Goal: Information Seeking & Learning: Learn about a topic

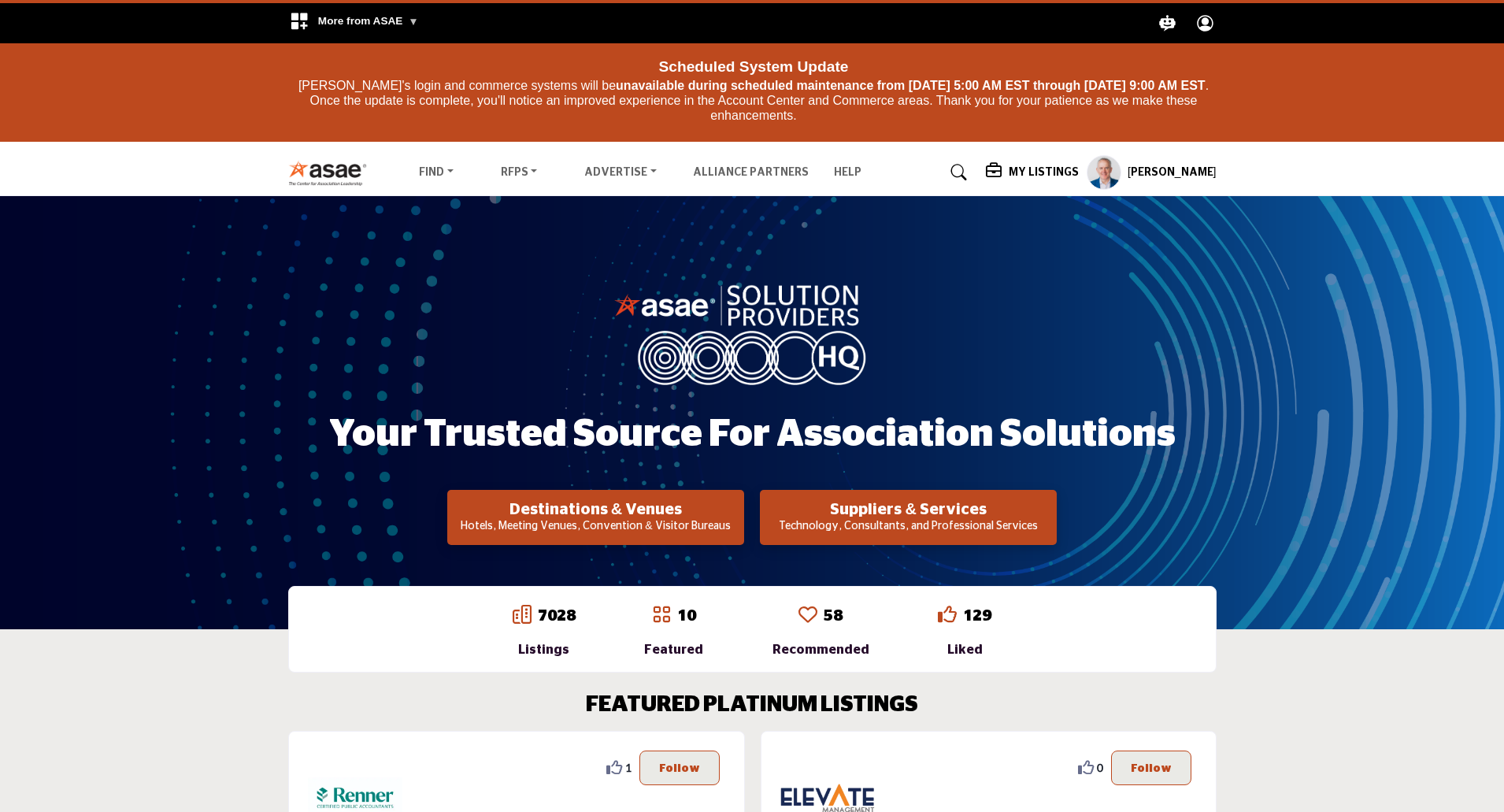
click at [1115, 169] on h5 "[PERSON_NAME]" at bounding box center [1172, 173] width 89 height 16
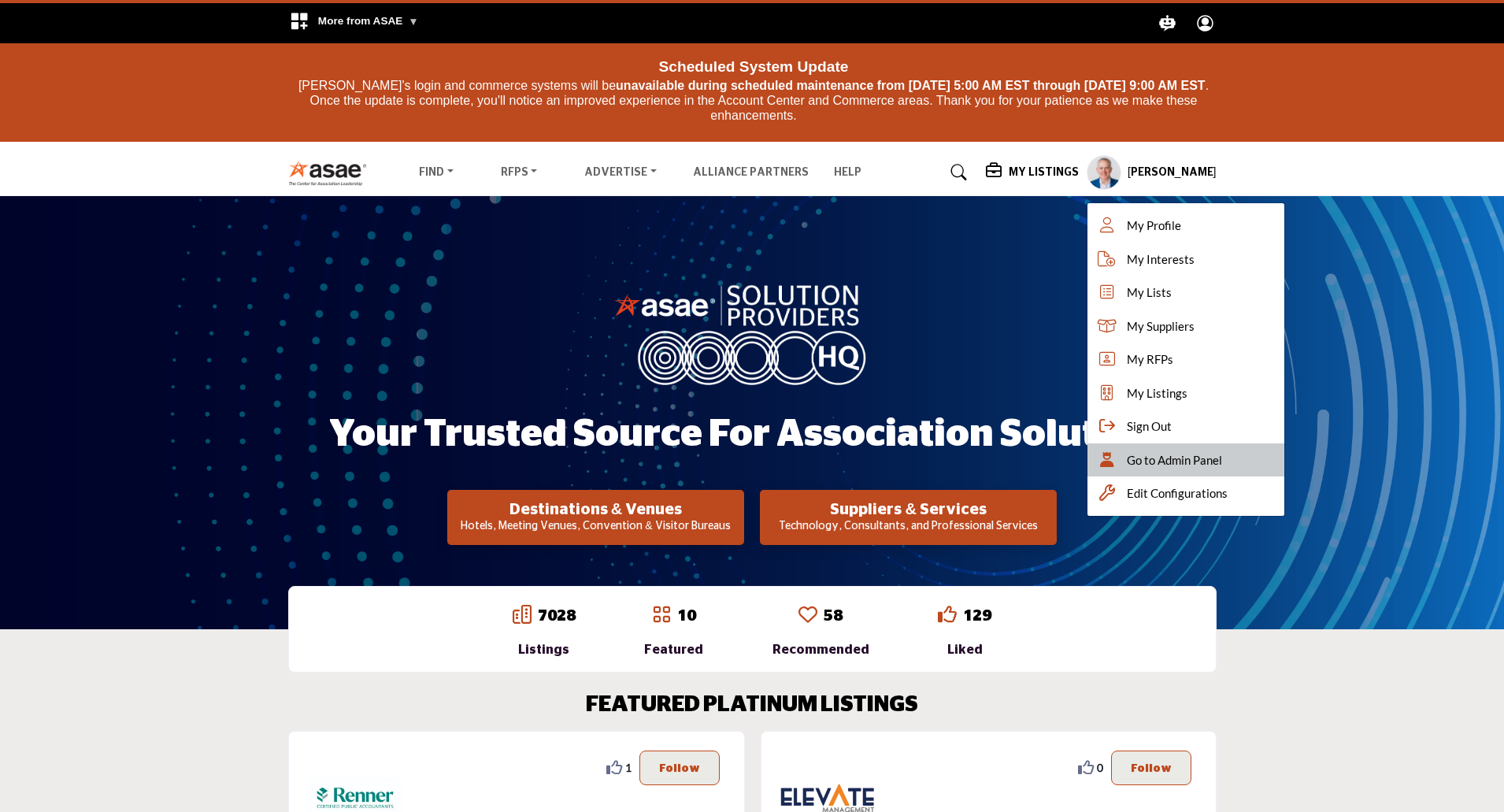
click at [1115, 459] on span "Go to Admin Panel" at bounding box center [1175, 460] width 95 height 18
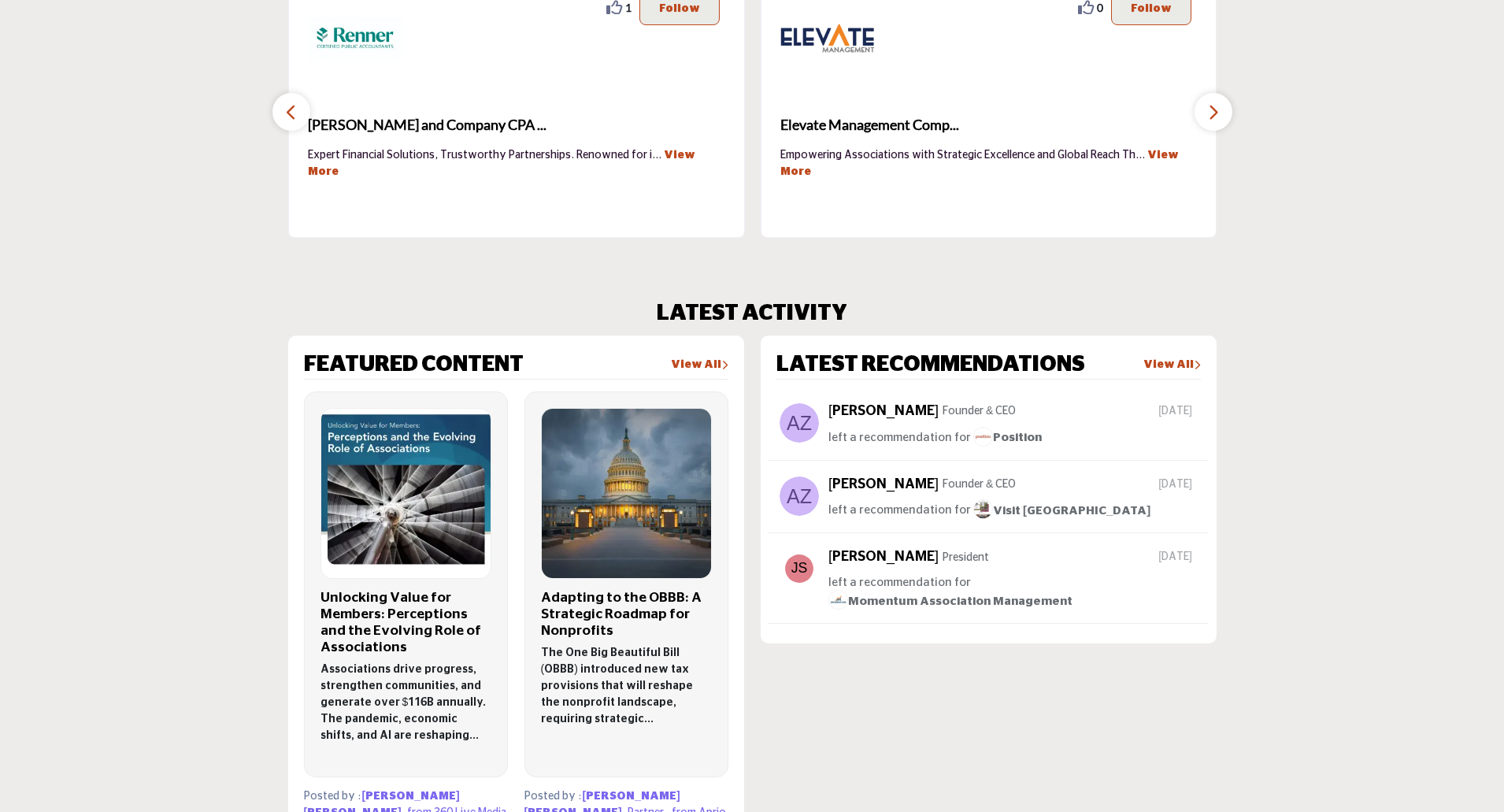
scroll to position [788, 0]
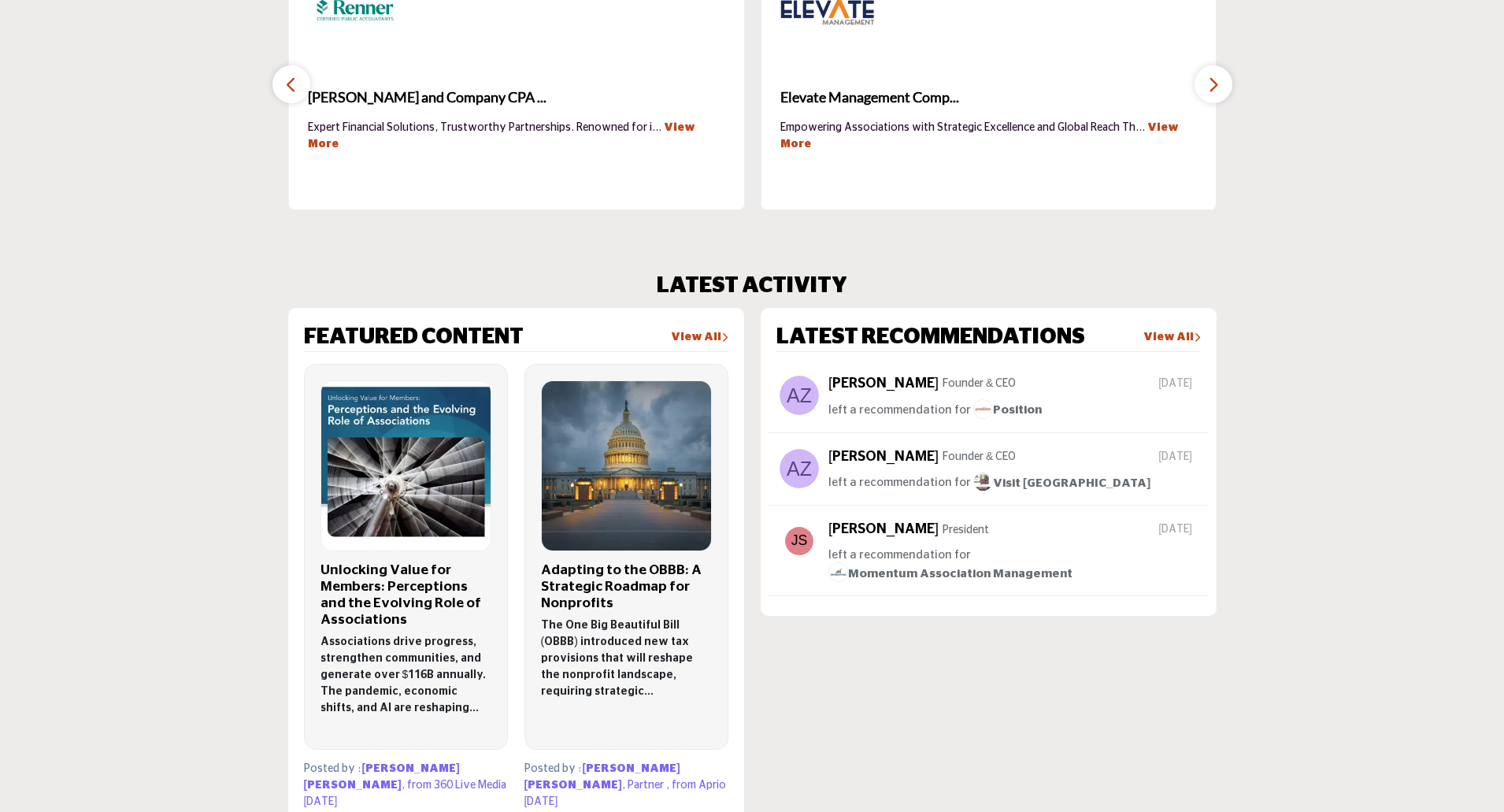
click at [412, 469] on img at bounding box center [405, 465] width 169 height 169
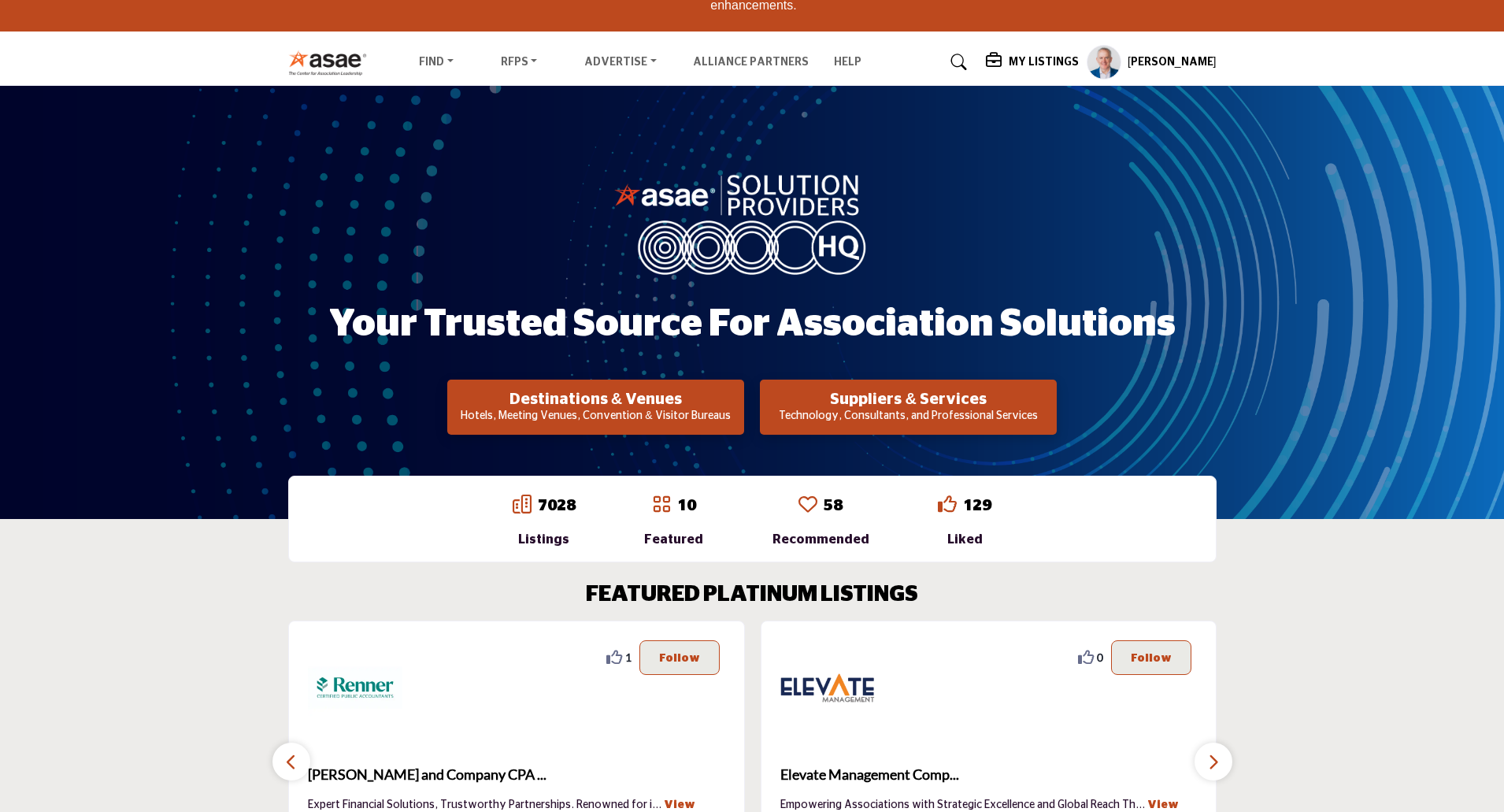
scroll to position [0, 0]
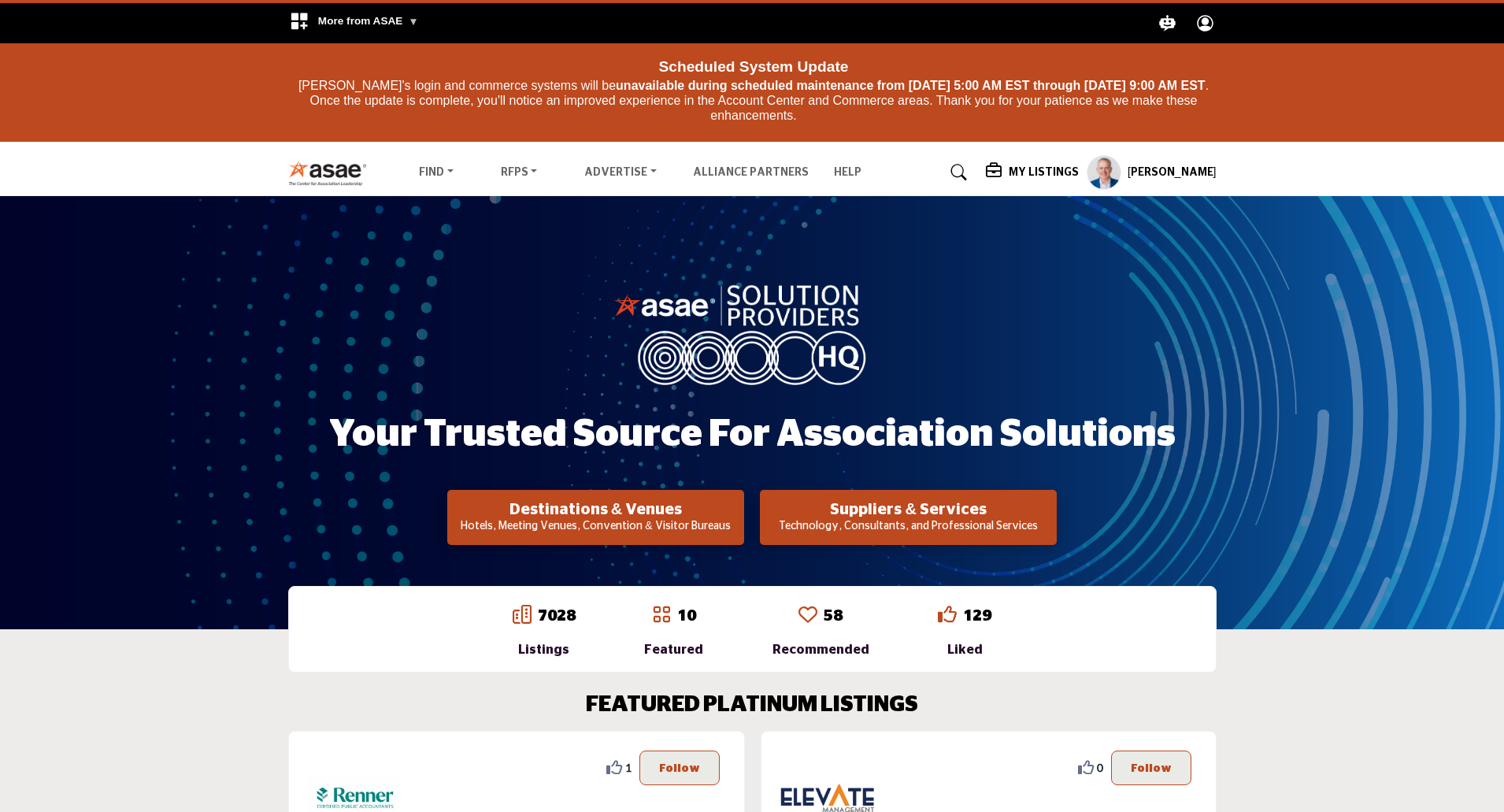
click at [1048, 171] on h5 "My Listings" at bounding box center [1044, 172] width 70 height 14
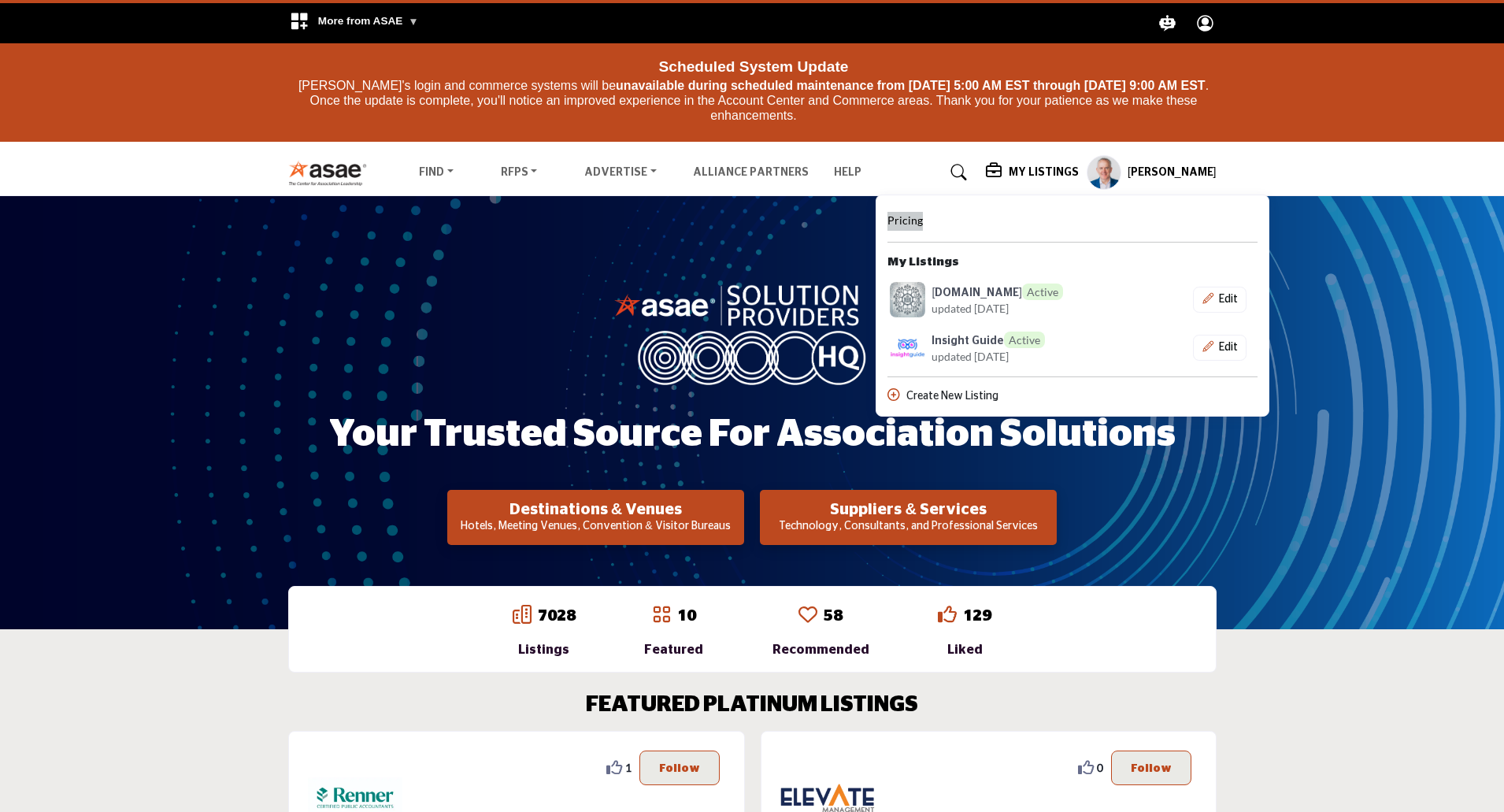
click at [916, 223] on span "Pricing" at bounding box center [905, 220] width 36 height 13
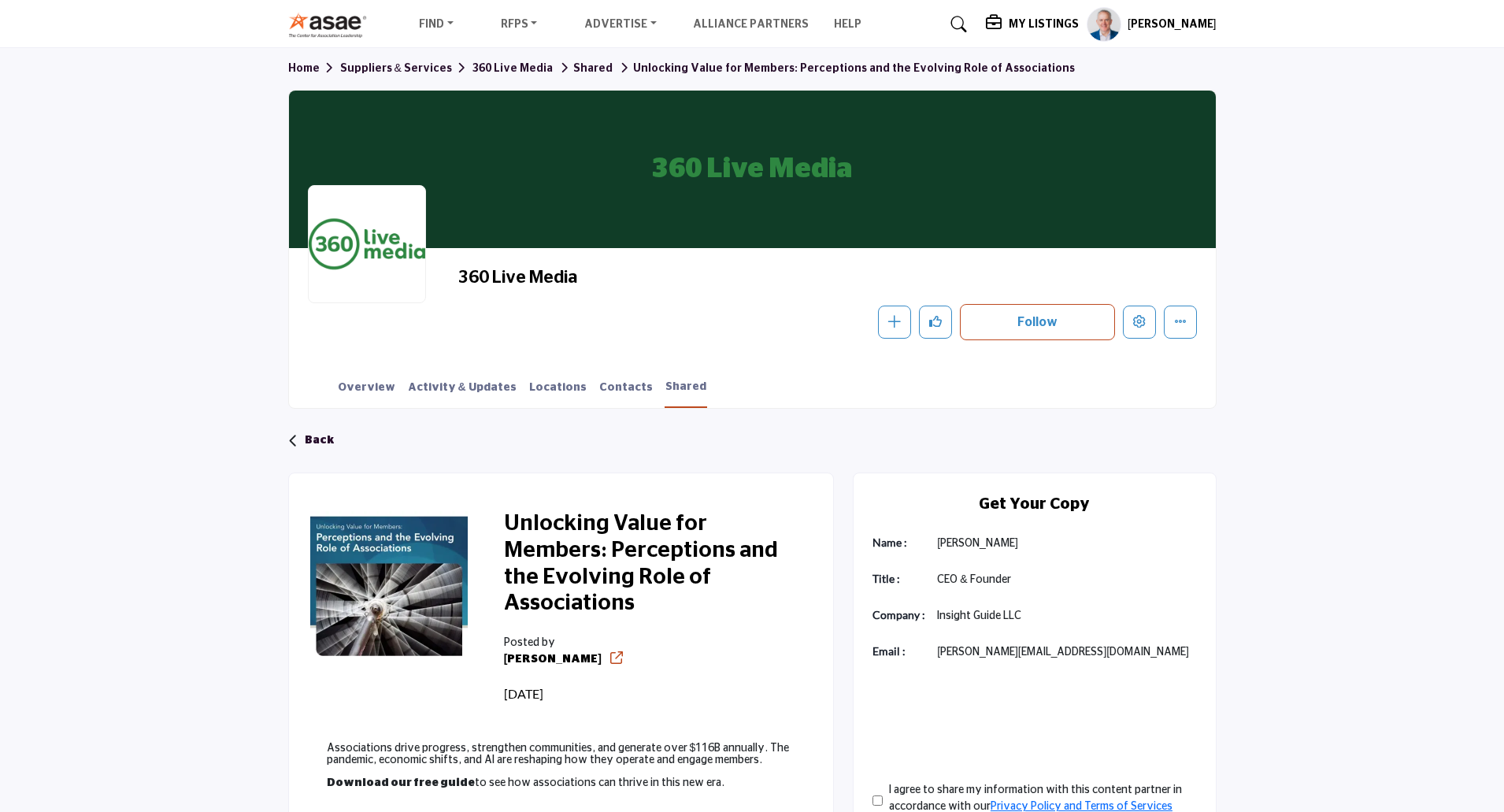
scroll to position [158, 0]
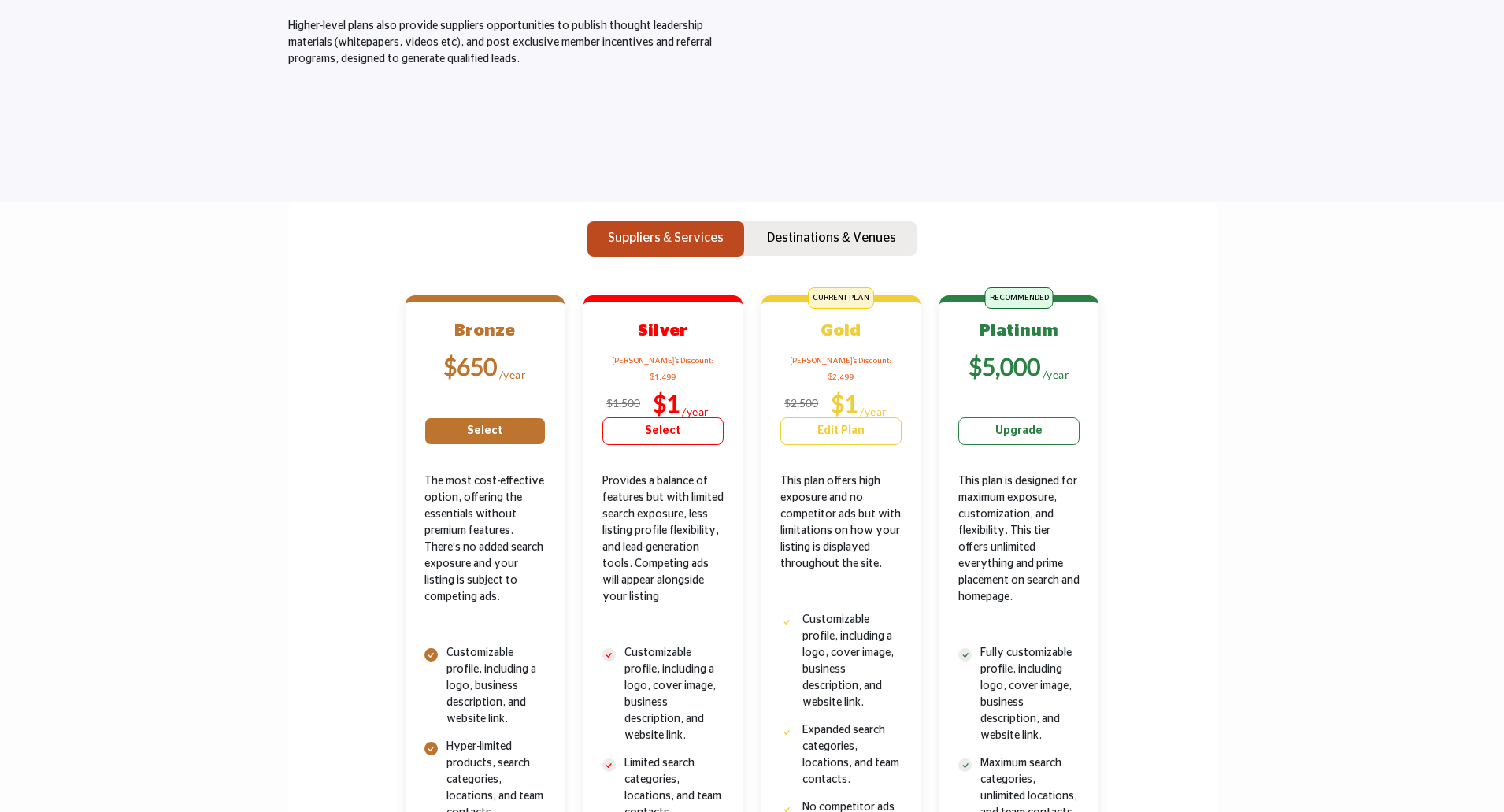
scroll to position [393, 0]
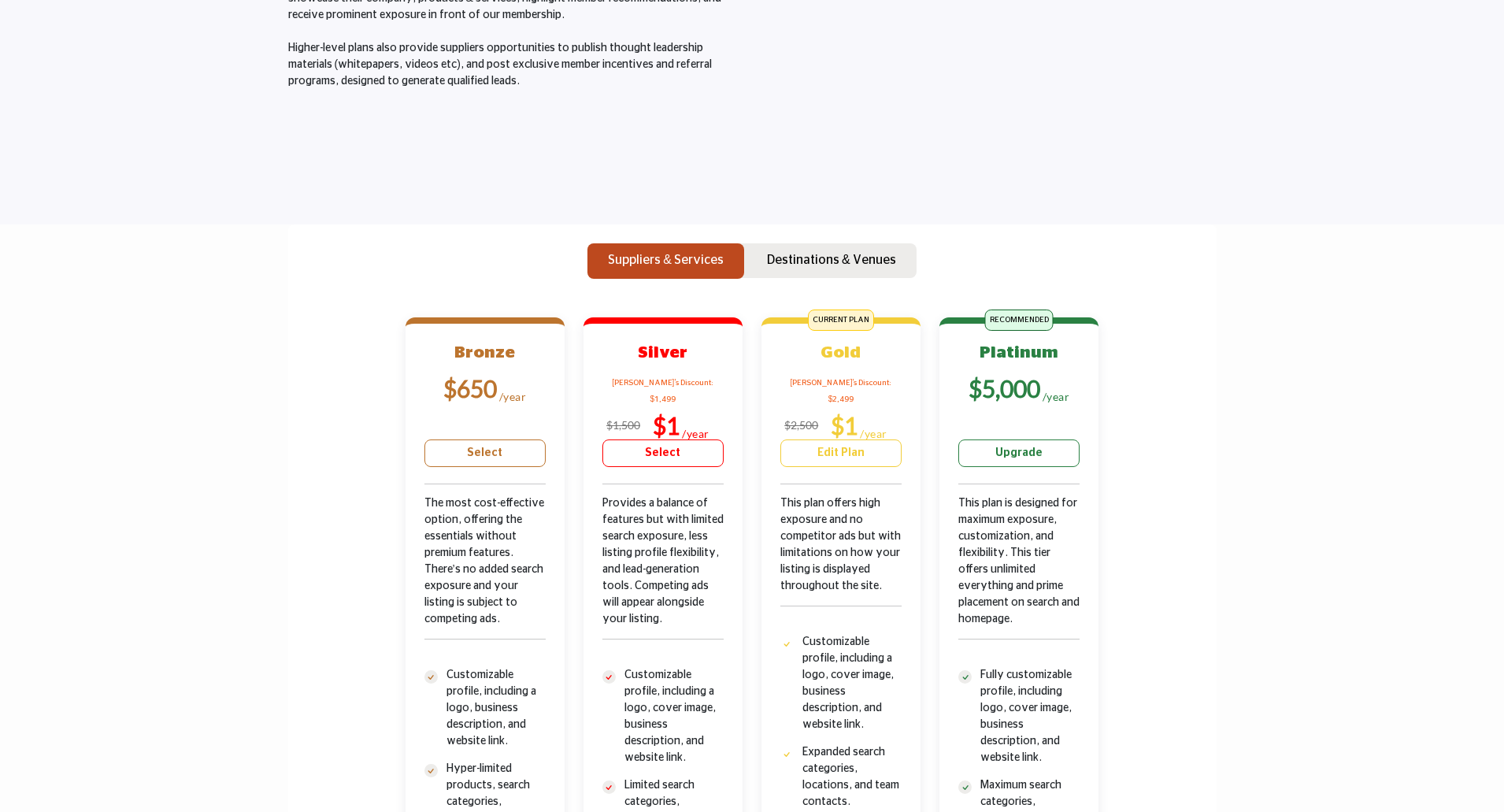
click at [1205, 434] on div "Suppliers & Services Destinations & Venues Bronze $1" at bounding box center [753, 732] width 929 height 1016
click at [853, 255] on p "Destinations & Venues" at bounding box center [831, 259] width 129 height 19
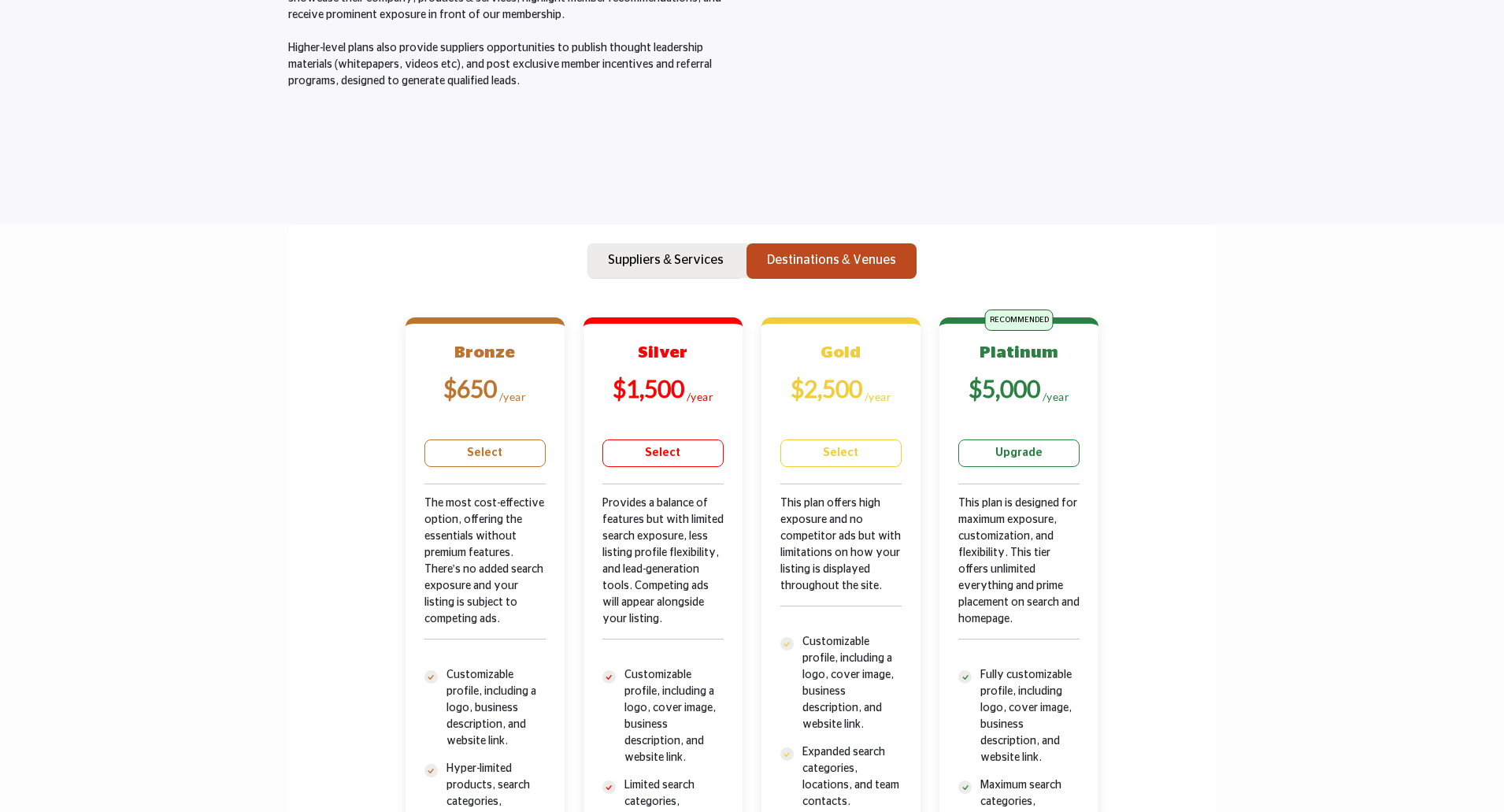
click at [674, 264] on p "Suppliers & Services" at bounding box center [665, 259] width 116 height 19
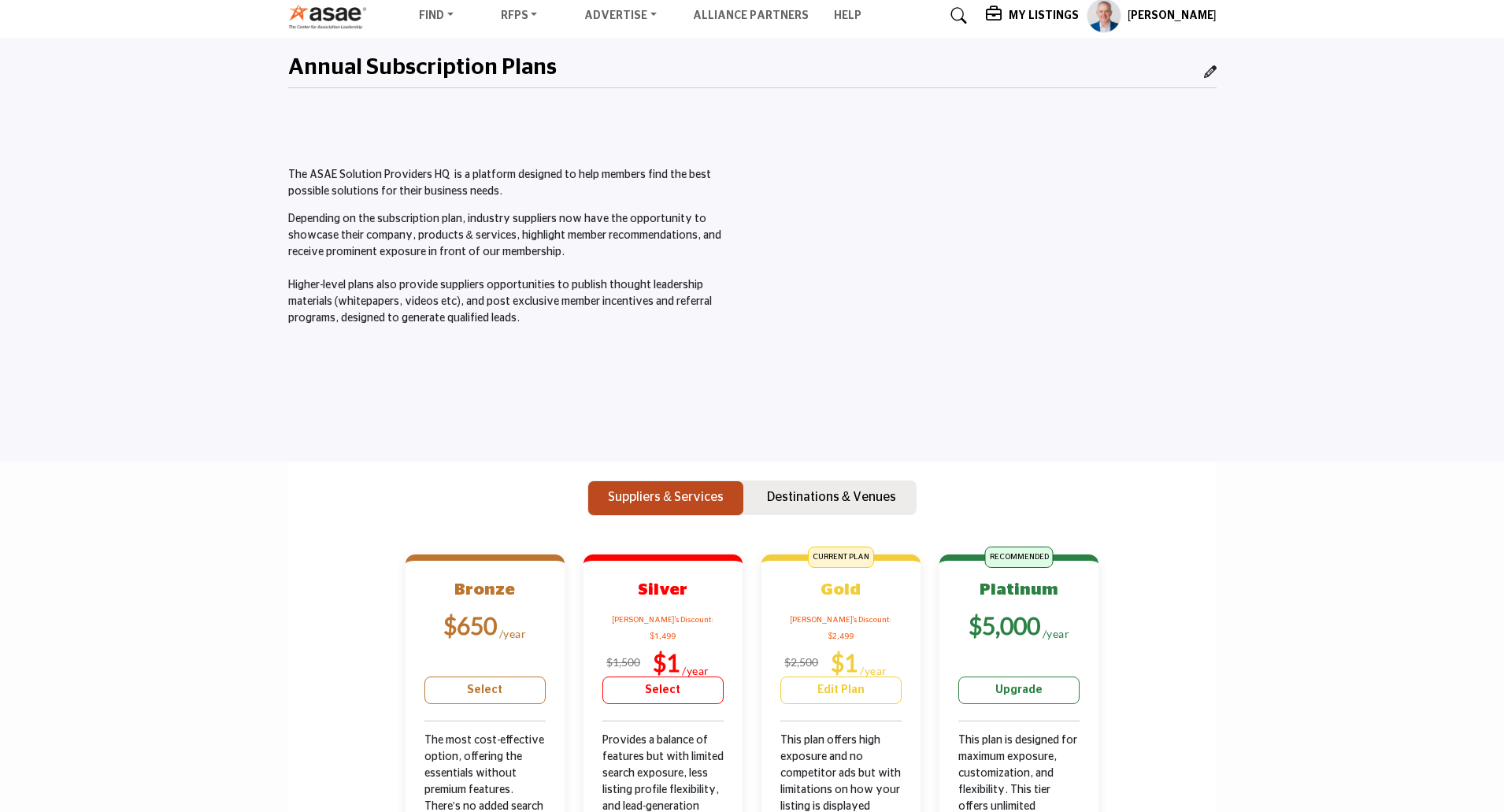
scroll to position [158, 0]
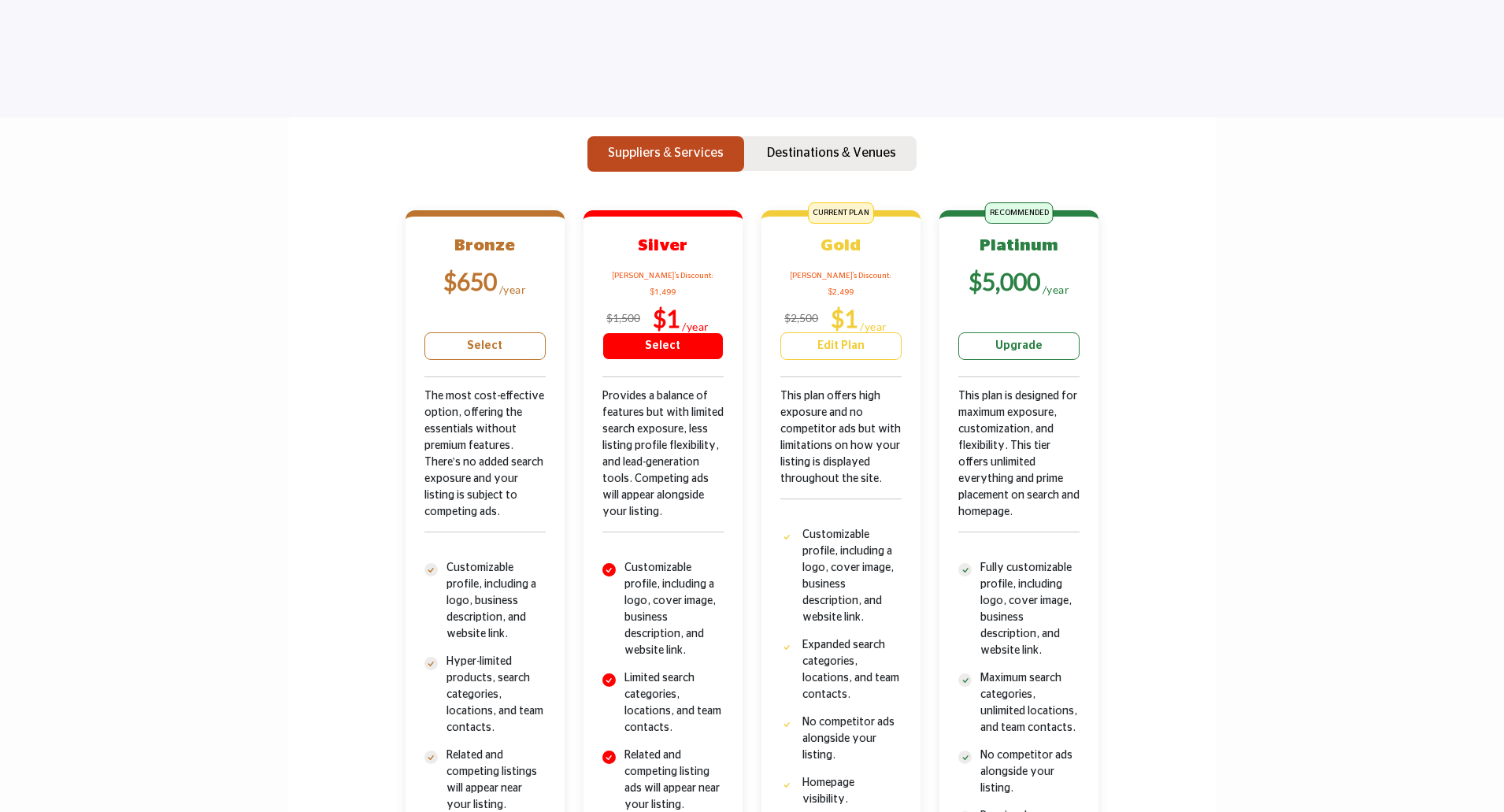
scroll to position [551, 0]
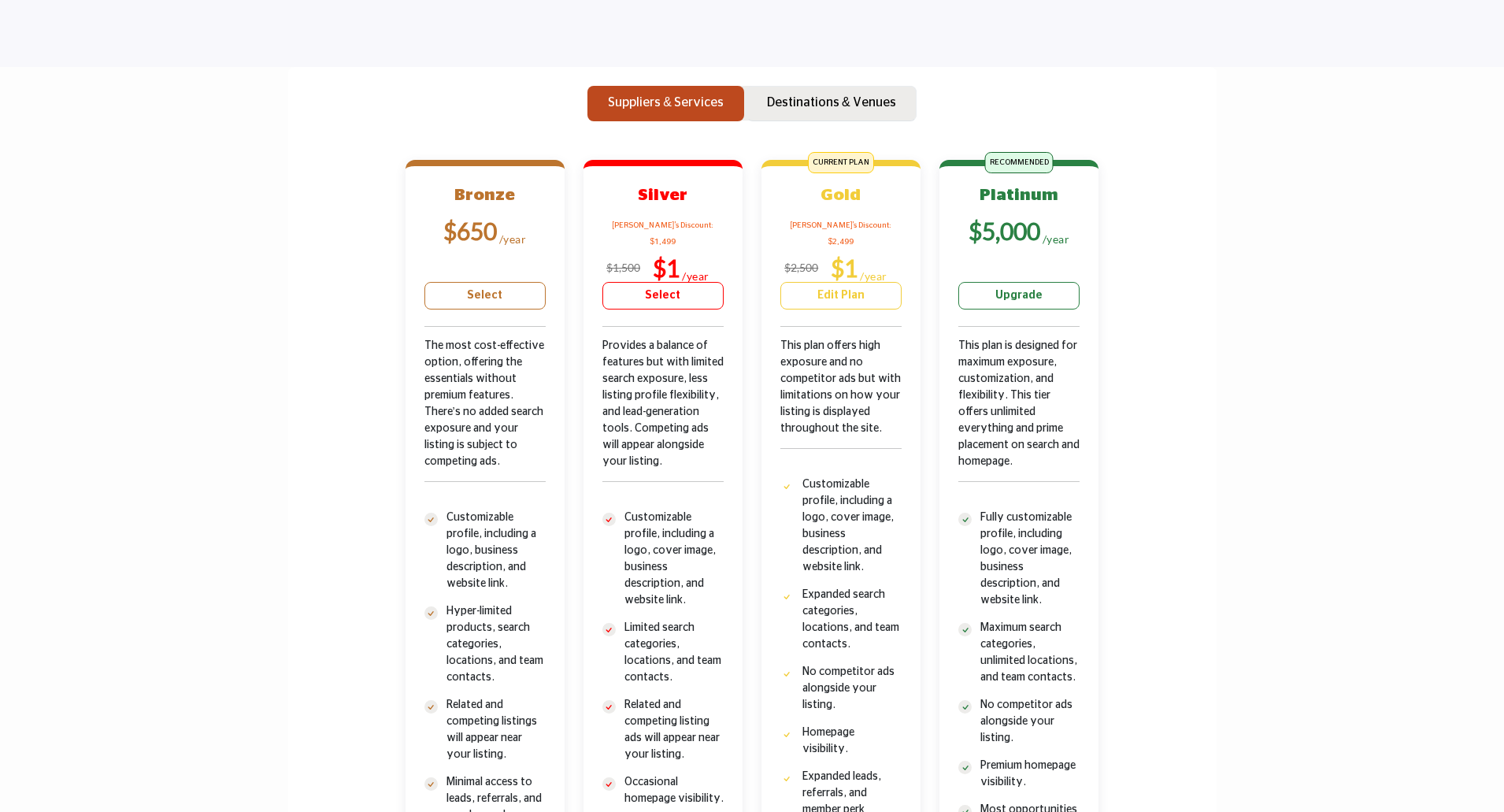
click at [831, 103] on p "Destinations & Venues" at bounding box center [831, 102] width 129 height 19
